Goal: Find contact information: Find contact information

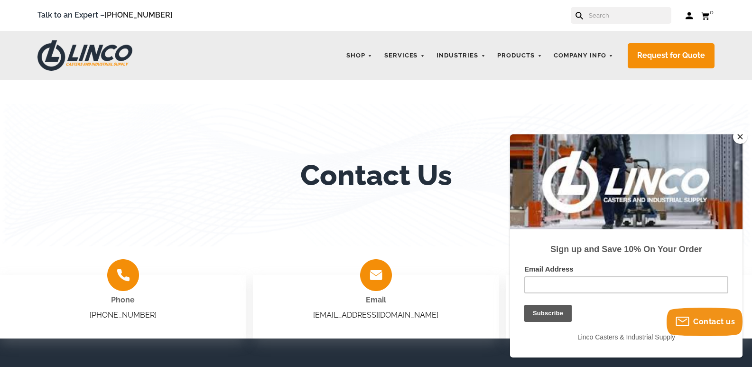
click at [737, 136] on button "Close" at bounding box center [740, 136] width 14 height 14
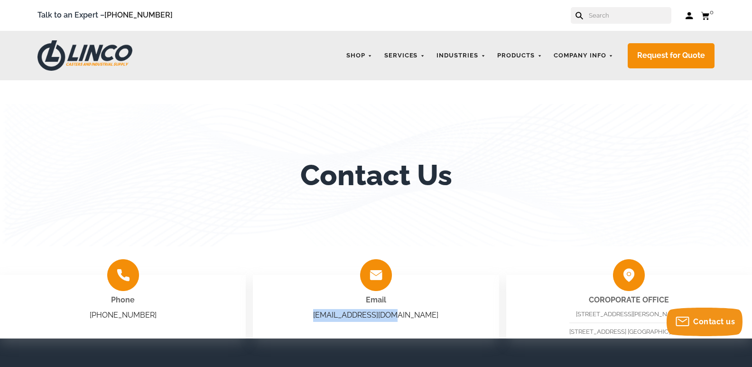
drag, startPoint x: 421, startPoint y: 318, endPoint x: 339, endPoint y: 320, distance: 82.1
click at [339, 320] on div "Email sales@shoplinco.com" at bounding box center [376, 307] width 246 height 64
click at [581, 82] on link "Contact Us" at bounding box center [573, 80] width 39 height 9
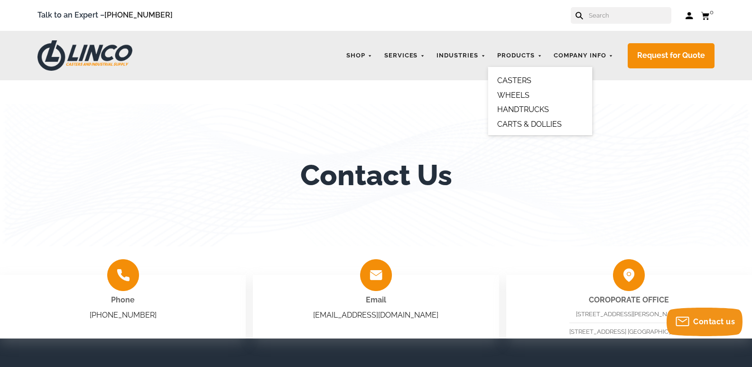
click at [518, 81] on link "CASTERS" at bounding box center [514, 80] width 34 height 9
